Goal: Find specific page/section: Find specific page/section

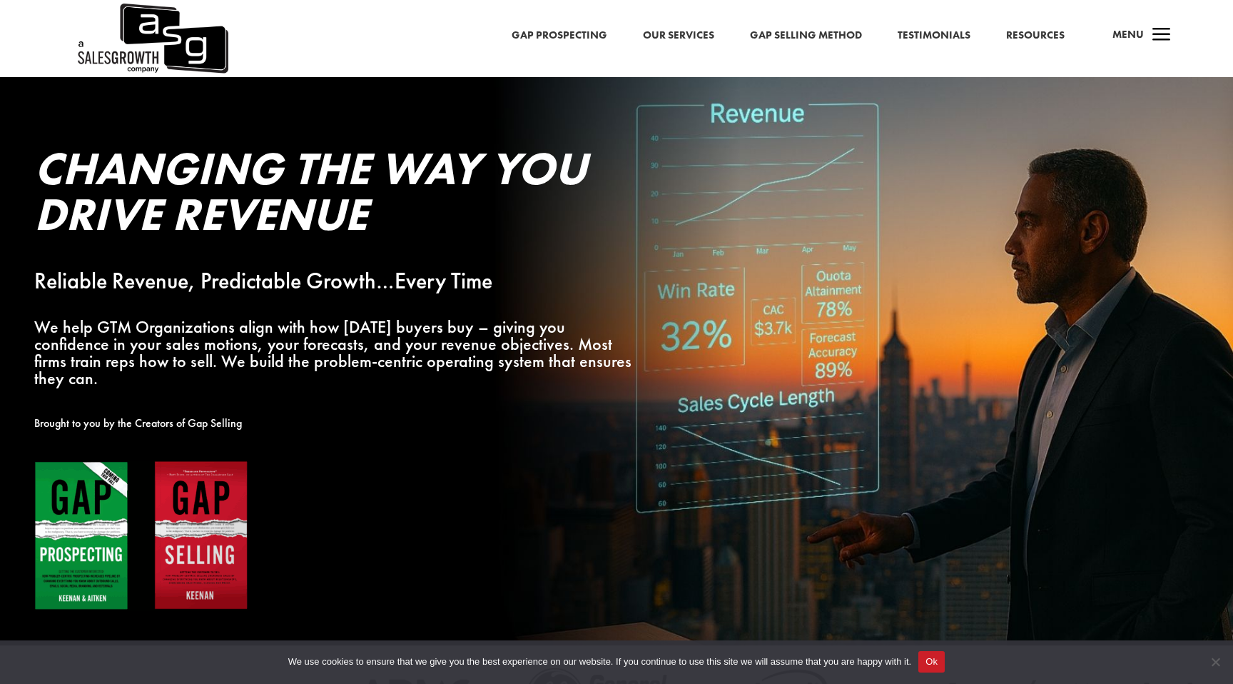
click at [1163, 32] on span "a" at bounding box center [1162, 35] width 29 height 29
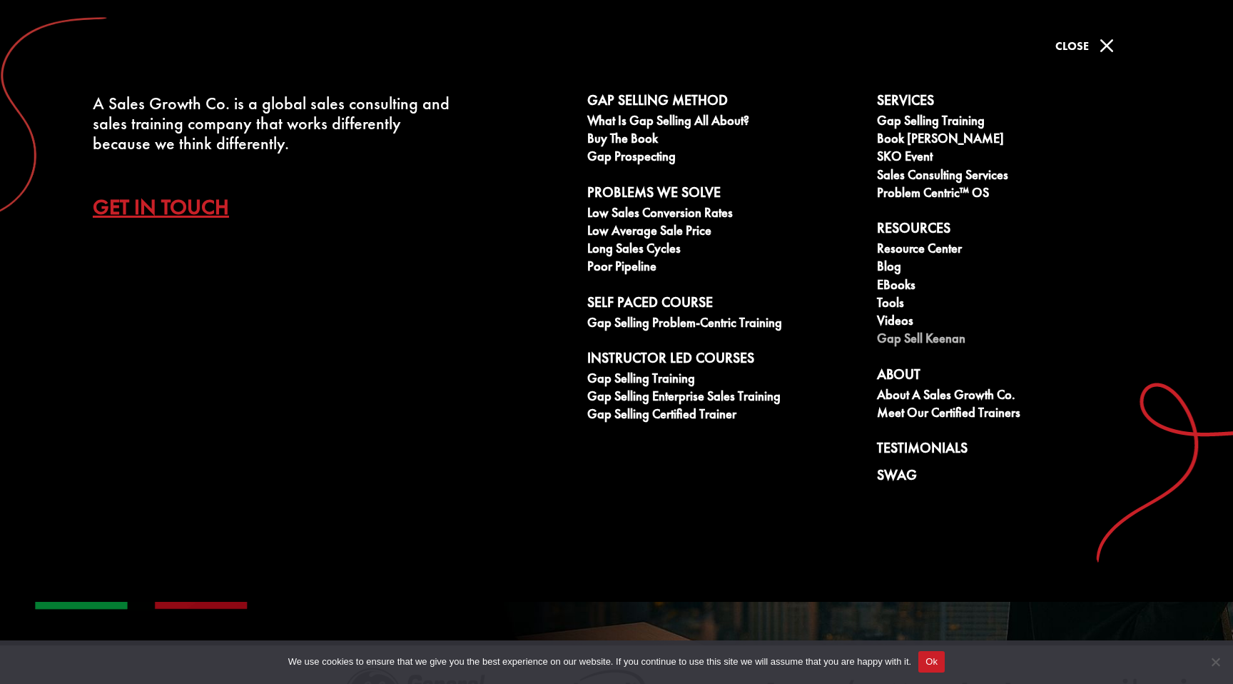
click at [921, 339] on link "Gap Sell Keenan" at bounding box center [1014, 340] width 274 height 18
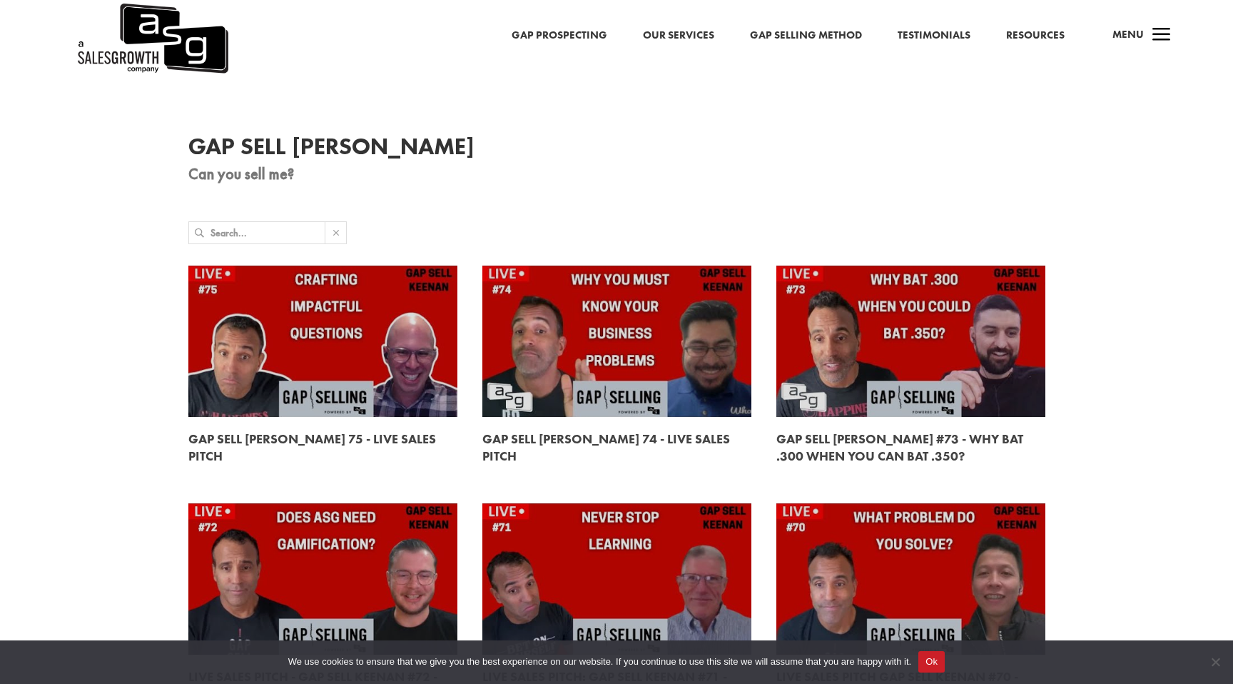
click at [1135, 39] on span "Menu" at bounding box center [1128, 34] width 31 height 14
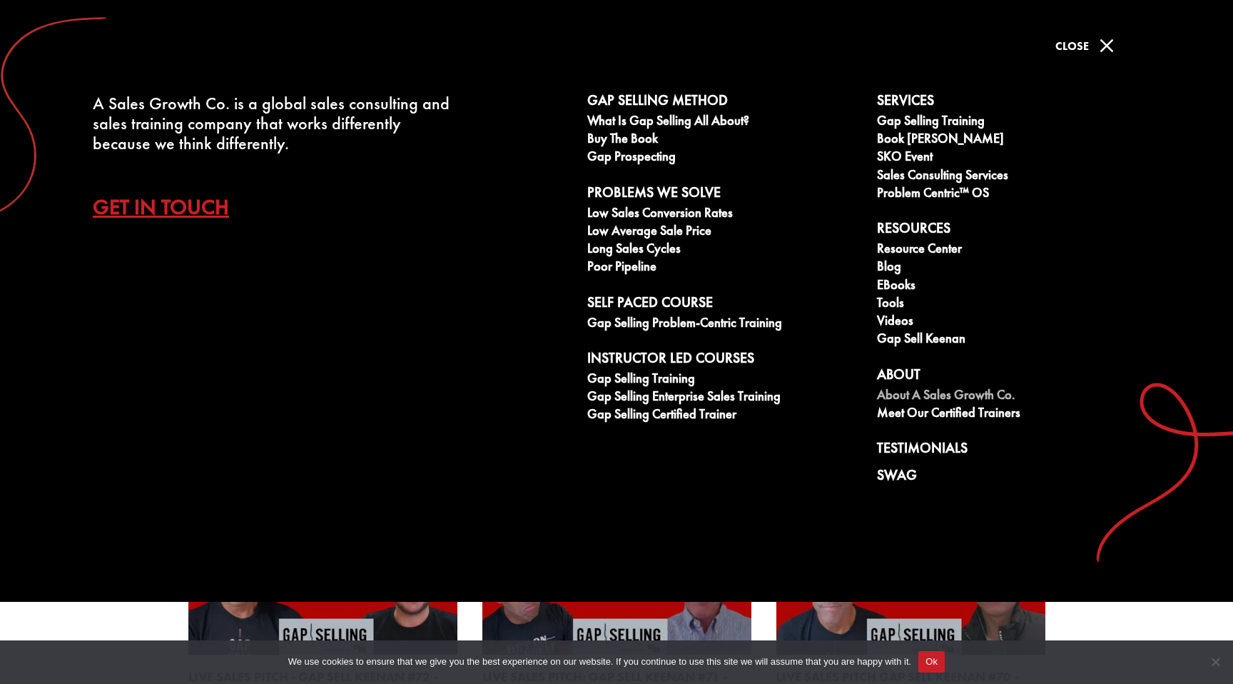
click at [947, 397] on link "About A Sales Growth Co." at bounding box center [1014, 397] width 274 height 18
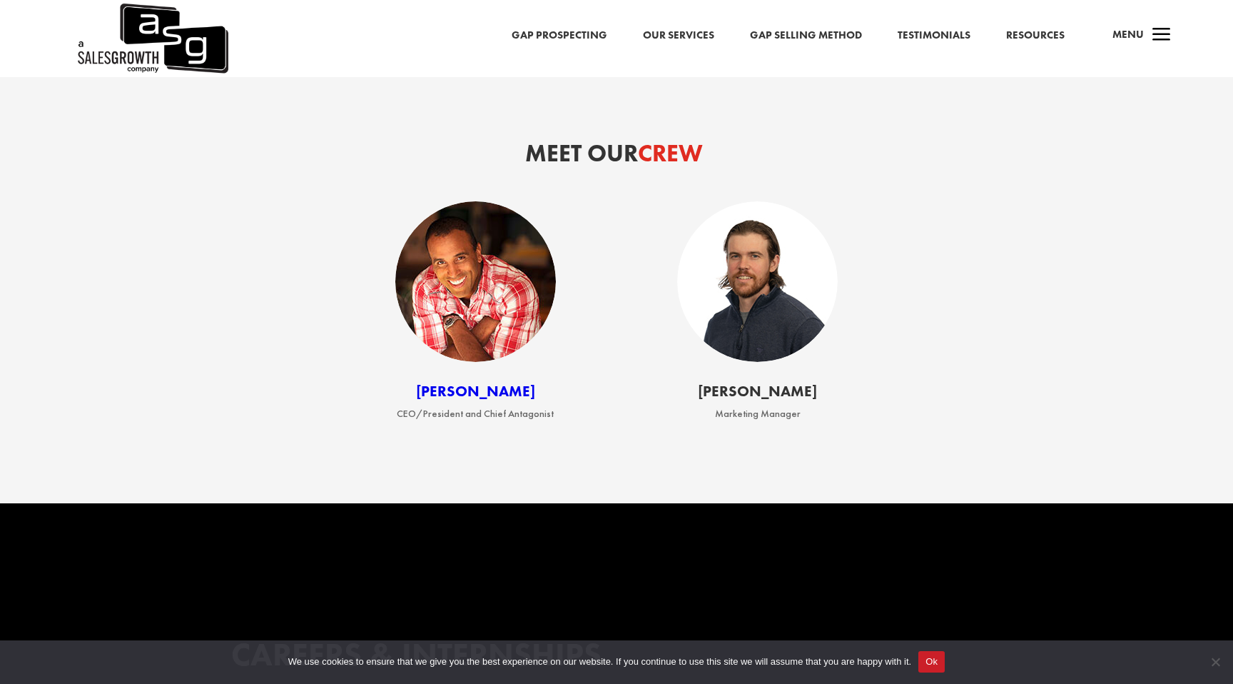
scroll to position [1974, 0]
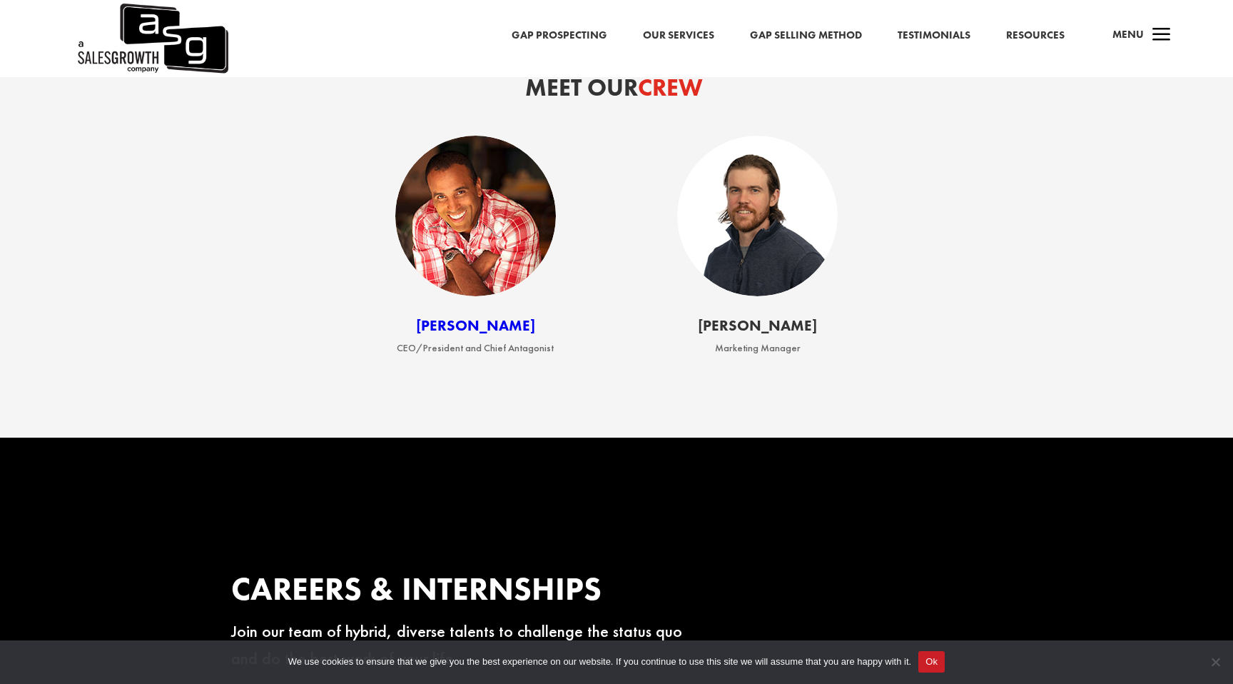
click at [488, 331] on link "Keenan" at bounding box center [475, 324] width 119 height 19
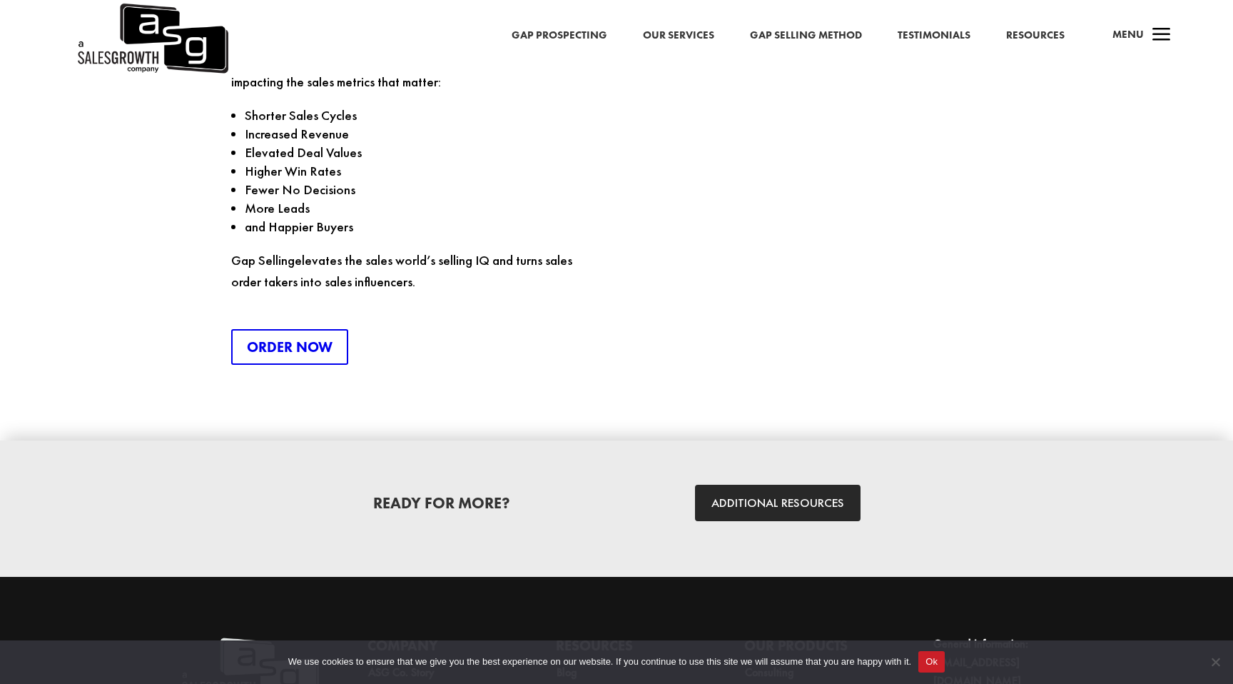
scroll to position [3774, 0]
